Goal: Task Accomplishment & Management: Complete application form

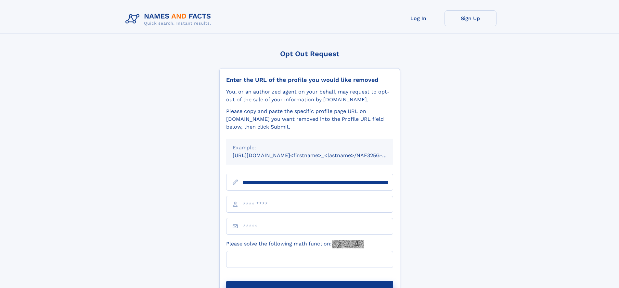
scroll to position [0, 75]
type input "**********"
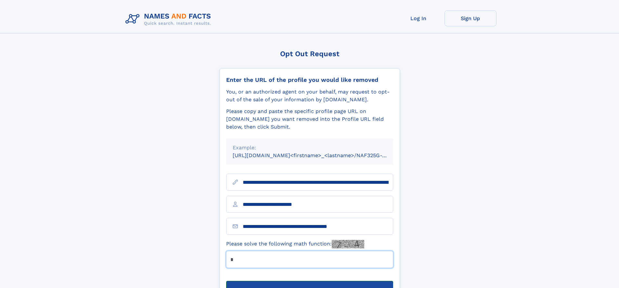
type input "*"
click at [309, 281] on button "Submit Opt Out Request" at bounding box center [309, 291] width 167 height 21
